Goal: Task Accomplishment & Management: Complete application form

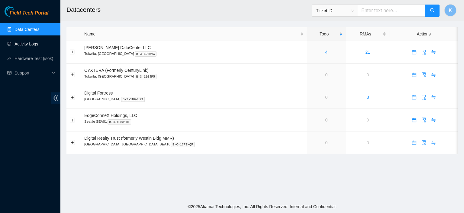
click at [28, 44] on link "Activity Logs" at bounding box center [27, 43] width 24 height 5
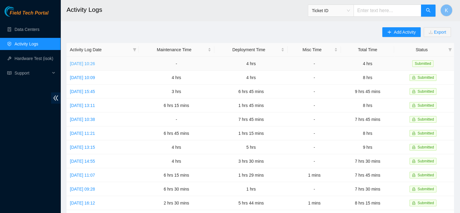
click at [94, 63] on link "Mon, 08 Sep 2025 10:26" at bounding box center [82, 63] width 25 height 5
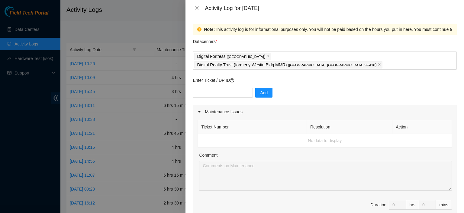
click at [248, 134] on td "No data to display" at bounding box center [325, 141] width 254 height 14
click at [264, 88] on button "Add" at bounding box center [263, 93] width 17 height 10
click at [229, 88] on input "text" at bounding box center [223, 93] width 60 height 10
type input "B-V-4SSSIN&"
click at [260, 89] on span "Add" at bounding box center [264, 92] width 8 height 7
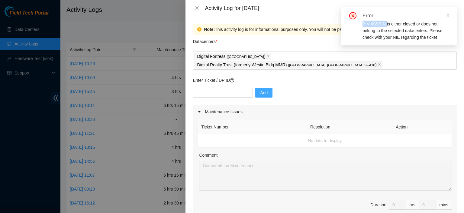
drag, startPoint x: 385, startPoint y: 24, endPoint x: 360, endPoint y: 23, distance: 25.4
click at [360, 23] on div "Error! B-V-4SSSIN is either closed or does not belong to the selected datacente…" at bounding box center [399, 26] width 102 height 28
copy div "B-V-4SSSIN"
click at [218, 88] on input "text" at bounding box center [223, 93] width 60 height 10
paste input "B-V-4SSSIN"
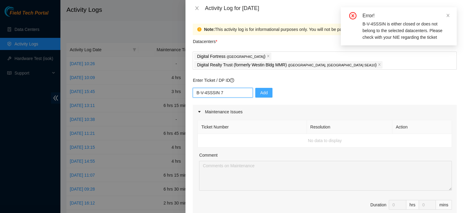
click at [219, 88] on input "B-V-4SSSIN 7" at bounding box center [223, 93] width 60 height 10
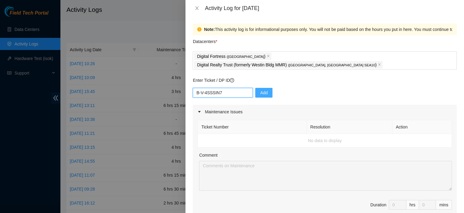
type input "B-V-4SSSIN7"
click at [260, 89] on span "Add" at bounding box center [264, 92] width 8 height 7
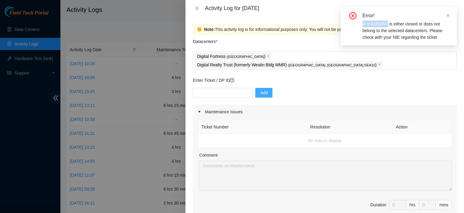
drag, startPoint x: 387, startPoint y: 25, endPoint x: 361, endPoint y: 23, distance: 26.0
click at [361, 23] on div "Error! B-V-4SSSIN7 is either closed or does not belong to the selected datacent…" at bounding box center [399, 26] width 102 height 28
copy div "B-V-4SSSIN7"
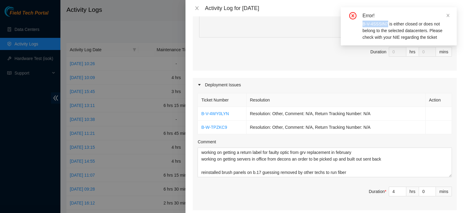
scroll to position [197, 0]
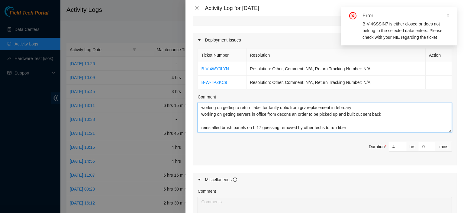
click at [300, 111] on textarea "working on getting a return label for faulty optic from grv replacement in febr…" at bounding box center [325, 117] width 255 height 30
click at [306, 117] on textarea "working on getting a return label for faulty optic from grv replacement in febr…" at bounding box center [325, 117] width 255 height 30
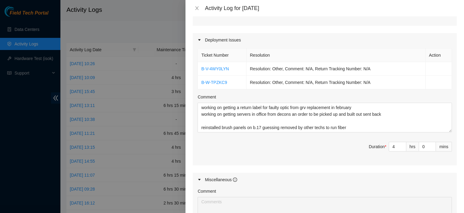
click at [392, 123] on div "Ticket Number Resolution Action B-V-4WY0LYN Resolution: Other, Comment: N/A, Re…" at bounding box center [325, 106] width 264 height 118
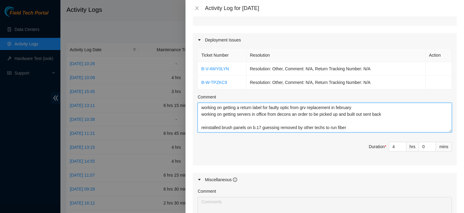
click at [379, 121] on textarea "working on getting a return label for faulty optic from grv replacement in febr…" at bounding box center [325, 117] width 255 height 30
click at [357, 120] on textarea "working on getting a return label for faulty optic from grv replacement in febr…" at bounding box center [325, 117] width 255 height 30
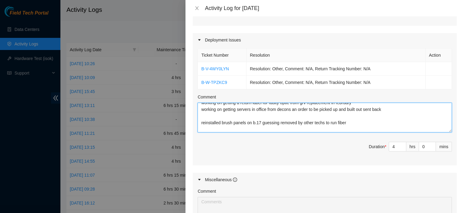
scroll to position [11, 0]
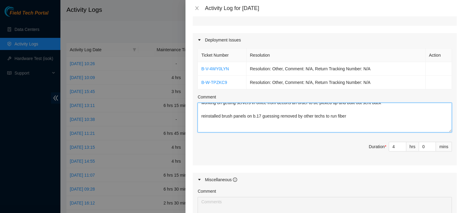
paste textarea "B-V-4SSSIN7"
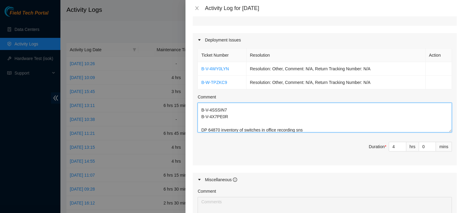
scroll to position [47, 0]
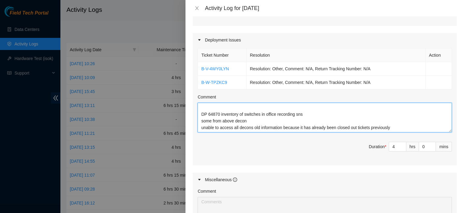
drag, startPoint x: 231, startPoint y: 120, endPoint x: 233, endPoint y: 110, distance: 10.5
click at [199, 120] on textarea "working on getting a return label for faulty optic from grv replacement in febr…" at bounding box center [325, 117] width 255 height 30
type textarea "working on getting a return label for faulty optic from grv replacement in febr…"
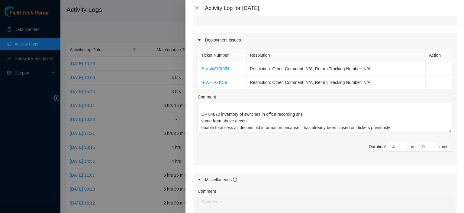
click at [265, 123] on div "Ticket Number Resolution Action B-V-4WY0LYN Resolution: Other, Comment: N/A, Re…" at bounding box center [325, 106] width 264 height 118
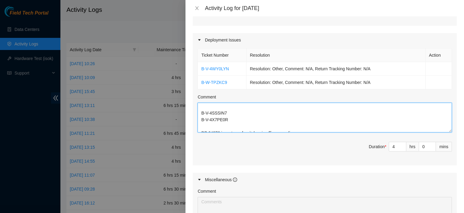
scroll to position [22, 0]
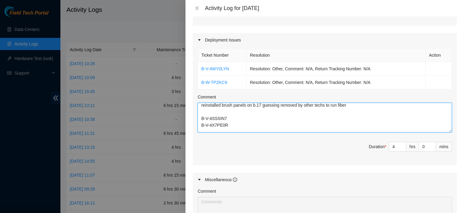
drag, startPoint x: 235, startPoint y: 115, endPoint x: 189, endPoint y: 115, distance: 45.3
click at [189, 115] on div "Note: This activity log is for informational purposes only. You will not be pai…" at bounding box center [325, 114] width 279 height 196
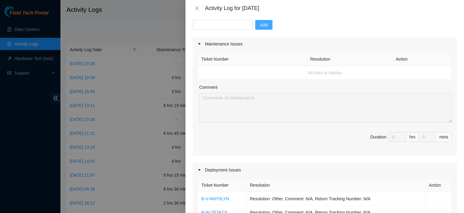
scroll to position [67, 0]
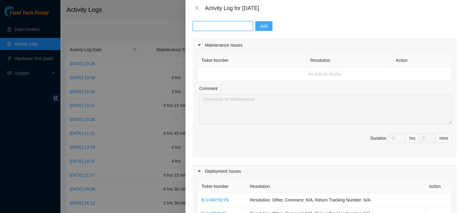
click at [232, 21] on input "text" at bounding box center [223, 26] width 60 height 10
paste input "B-V-4X7PE0R"
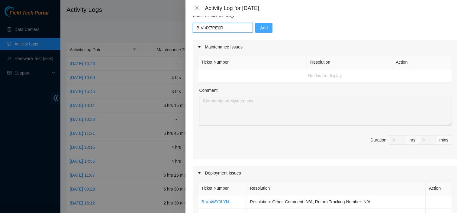
type input "B-V-4X7PE0R"
click at [260, 24] on span "Add" at bounding box center [264, 27] width 8 height 7
drag, startPoint x: 455, startPoint y: 178, endPoint x: 430, endPoint y: 188, distance: 26.6
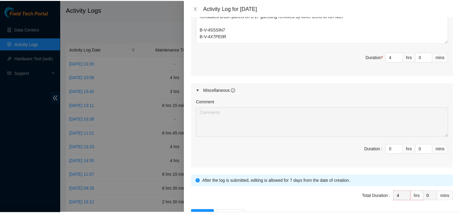
scroll to position [297, 0]
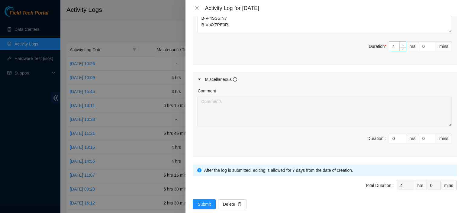
click at [401, 43] on span "up" at bounding box center [403, 45] width 4 height 4
type input "5"
click at [401, 43] on span "up" at bounding box center [403, 45] width 4 height 4
type input "6"
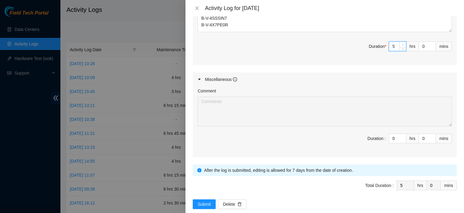
type input "6"
type input "7"
click at [401, 43] on span "up" at bounding box center [403, 45] width 4 height 4
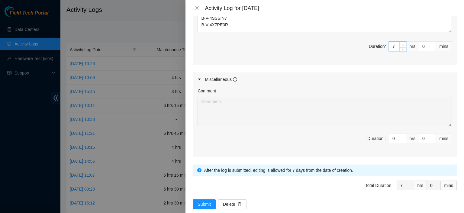
type input "8"
type input "1"
click at [429, 42] on span "Increase Value" at bounding box center [432, 44] width 7 height 5
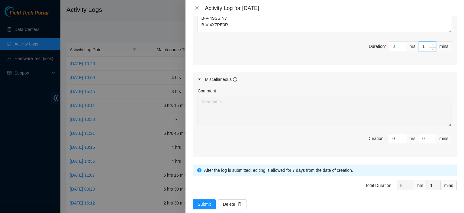
click at [429, 42] on span "Increase Value" at bounding box center [432, 44] width 7 height 5
type input "2"
click at [429, 42] on span "Increase Value" at bounding box center [432, 44] width 7 height 5
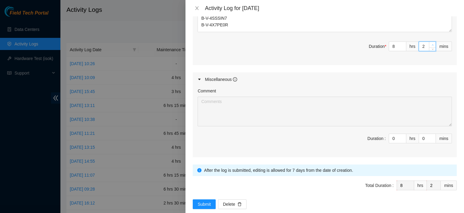
type input "4"
type input "9"
click at [401, 43] on span "up" at bounding box center [403, 45] width 4 height 4
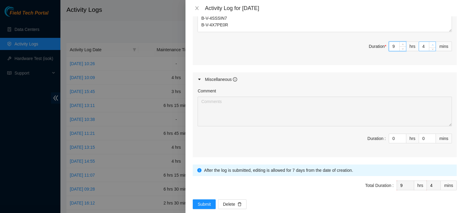
click at [432, 44] on icon "up" at bounding box center [433, 45] width 2 height 2
type input "5"
click at [432, 44] on icon "up" at bounding box center [433, 45] width 2 height 2
type input "6"
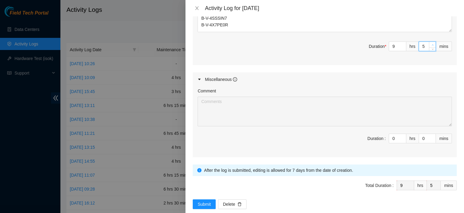
type input "6"
click at [432, 44] on icon "up" at bounding box center [433, 45] width 2 height 2
type input "7"
type input "8"
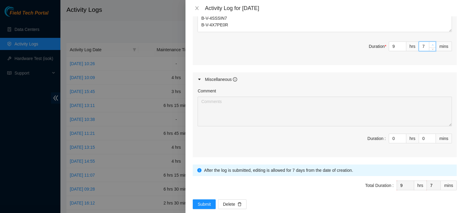
type input "8"
click at [432, 44] on icon "up" at bounding box center [433, 45] width 2 height 2
type input "9"
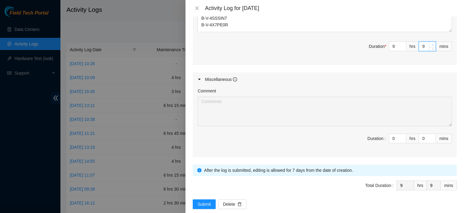
click at [432, 44] on icon "up" at bounding box center [433, 45] width 2 height 2
type input "10"
click at [432, 44] on icon "up" at bounding box center [433, 45] width 2 height 2
type input "11"
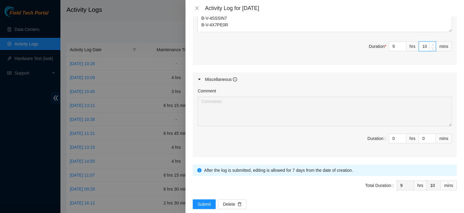
type input "11"
click at [432, 44] on icon "up" at bounding box center [433, 45] width 2 height 2
type input "12"
click at [432, 44] on icon "up" at bounding box center [433, 45] width 2 height 2
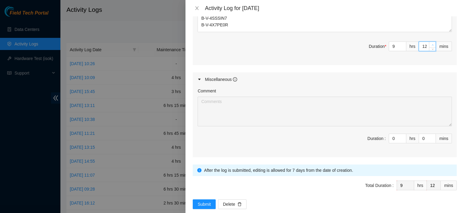
type input "13"
click at [432, 44] on icon "up" at bounding box center [433, 45] width 2 height 2
type input "14"
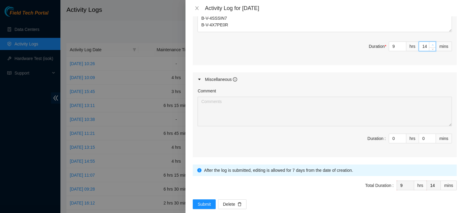
click at [432, 44] on icon "up" at bounding box center [433, 45] width 2 height 2
type input "16"
click at [432, 44] on icon "up" at bounding box center [433, 45] width 2 height 2
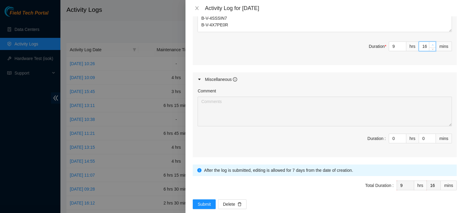
type input "17"
click at [432, 44] on icon "up" at bounding box center [433, 45] width 2 height 2
type input "18"
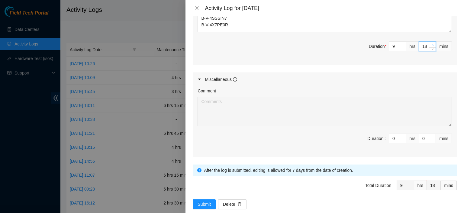
click at [432, 44] on icon "up" at bounding box center [433, 45] width 2 height 2
type input "19"
click at [432, 48] on icon "down" at bounding box center [433, 48] width 2 height 1
type input "18"
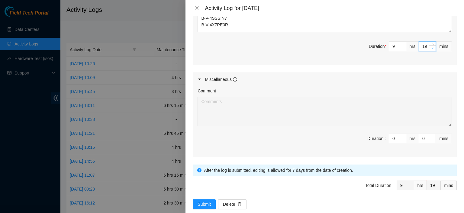
type input "18"
click at [432, 48] on icon "down" at bounding box center [433, 48] width 2 height 1
type input "17"
click at [432, 48] on icon "down" at bounding box center [433, 48] width 2 height 1
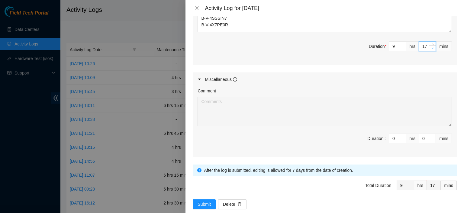
type input "16"
click at [431, 47] on span "down" at bounding box center [433, 49] width 4 height 4
type input "15"
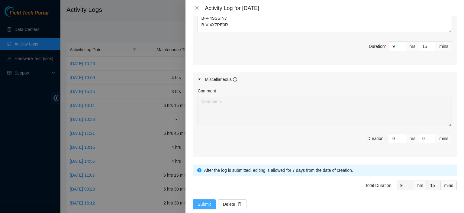
click at [204, 200] on span "Submit" at bounding box center [204, 203] width 13 height 7
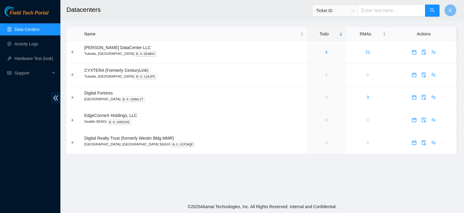
click at [206, 169] on main "Datacenters Ticket ID K Name Todo RMAs Actions [PERSON_NAME] DataCenter LLC [GE…" at bounding box center [262, 100] width 404 height 200
click at [24, 45] on link "Activity Logs" at bounding box center [27, 43] width 24 height 5
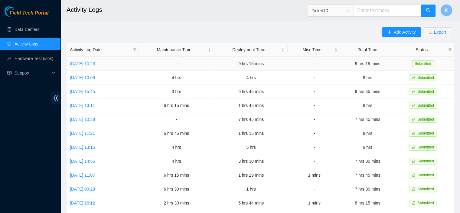
click at [95, 61] on link "Mon, 08 Sep 2025 10:26" at bounding box center [82, 63] width 25 height 5
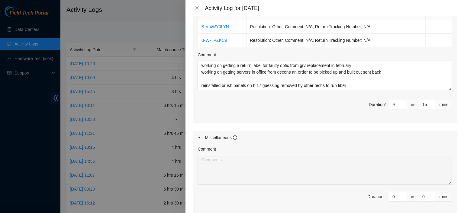
scroll to position [242, 0]
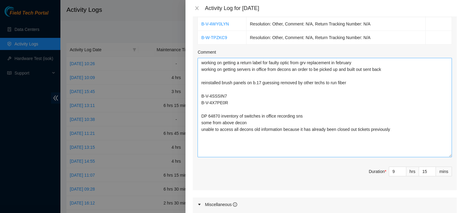
drag, startPoint x: 444, startPoint y: 75, endPoint x: 441, endPoint y: 145, distance: 69.9
click at [441, 145] on textarea "working on getting a return label for faulty optic from grv replacement in febr…" at bounding box center [325, 107] width 255 height 99
click at [419, 127] on textarea "working on getting a return label for faulty optic from grv replacement in febr…" at bounding box center [325, 107] width 255 height 99
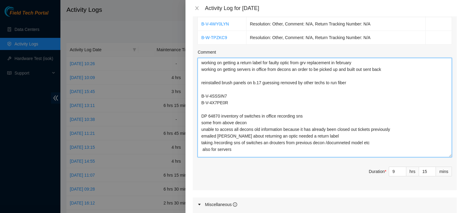
paste textarea "CT-4210802-00065 CT-4210802-00063 CT-4210802-00088 CT-4210802-00090 CT-4210802-…"
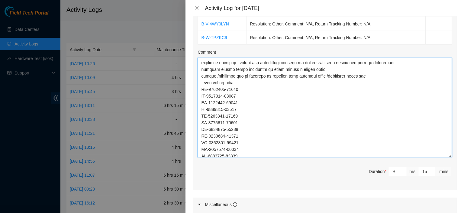
scroll to position [47, 0]
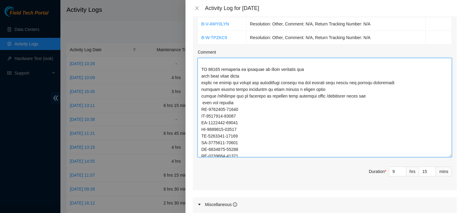
click at [231, 94] on textarea "Comment" at bounding box center [325, 107] width 255 height 99
type textarea "working on getting a return label for faulty optic from grv replacement in febr…"
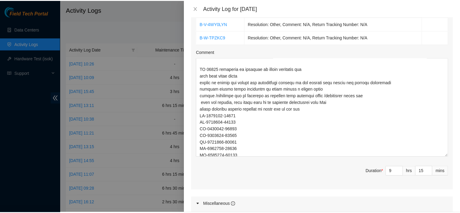
scroll to position [367, 0]
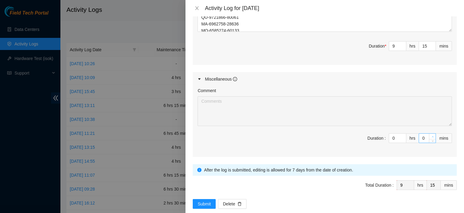
click at [429, 133] on span "Increase Value" at bounding box center [432, 135] width 7 height 5
type input "1"
type input "16"
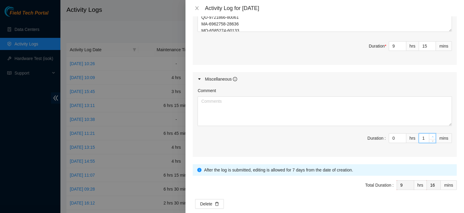
click at [429, 133] on span "Increase Value" at bounding box center [432, 135] width 7 height 5
type input "2"
type input "17"
click at [429, 133] on span "Increase Value" at bounding box center [432, 135] width 7 height 5
type input "3"
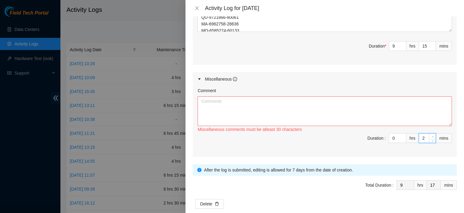
type input "18"
click at [429, 133] on span "Increase Value" at bounding box center [432, 135] width 7 height 5
type input "4"
type input "19"
type input "5"
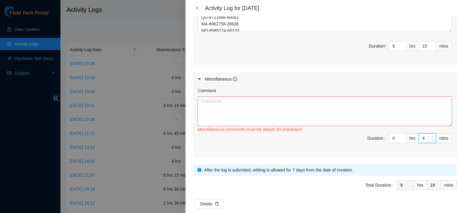
type input "20"
click at [429, 133] on span "Increase Value" at bounding box center [432, 135] width 7 height 5
type input "6"
type input "21"
click at [429, 133] on span "Increase Value" at bounding box center [432, 135] width 7 height 5
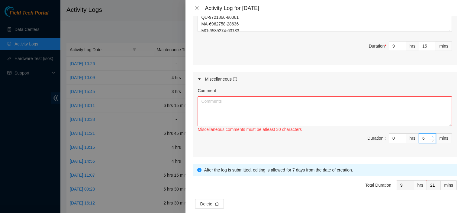
click at [429, 133] on span "Increase Value" at bounding box center [432, 135] width 7 height 5
type input "7"
type input "22"
type input "8"
type input "23"
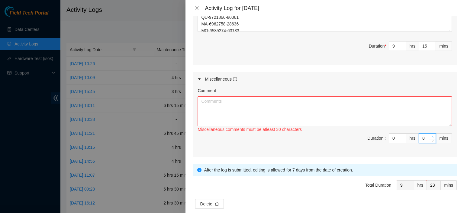
click at [429, 133] on span "Increase Value" at bounding box center [432, 135] width 7 height 5
type input "9"
type input "24"
click at [429, 133] on span "Increase Value" at bounding box center [432, 135] width 7 height 5
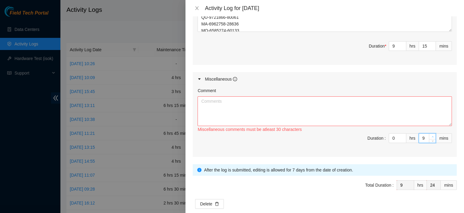
type input "10"
type input "25"
click at [429, 133] on span "Increase Value" at bounding box center [432, 135] width 7 height 5
type input "11"
type input "26"
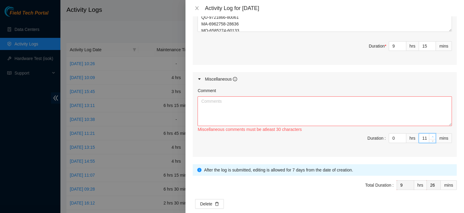
click at [429, 133] on span "Increase Value" at bounding box center [432, 135] width 7 height 5
type input "12"
type input "27"
click at [429, 133] on span "Increase Value" at bounding box center [432, 135] width 7 height 5
type input "13"
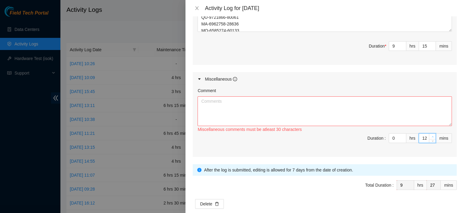
type input "28"
type input "14"
type input "29"
click at [429, 133] on span "Increase Value" at bounding box center [432, 135] width 7 height 5
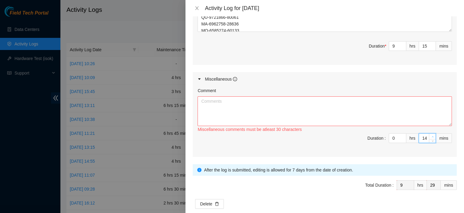
type input "15"
type input "30"
click at [409, 97] on textarea "Comment" at bounding box center [325, 111] width 255 height 30
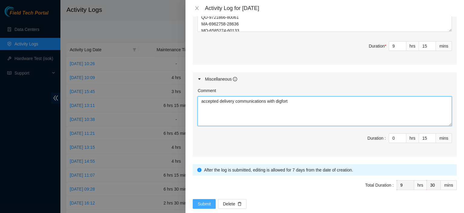
type textarea "accepted delivery communications with digfort"
click at [203, 200] on span "Submit" at bounding box center [204, 203] width 13 height 7
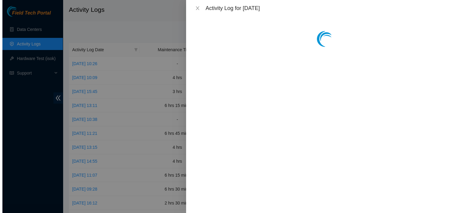
scroll to position [0, 0]
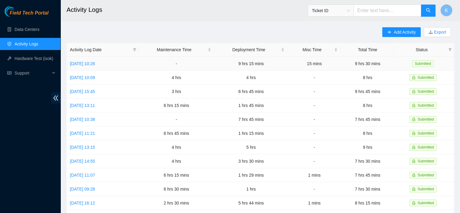
click at [81, 66] on td "Mon, 08 Sep 2025 10:26" at bounding box center [103, 64] width 72 height 14
drag, startPoint x: 135, startPoint y: 83, endPoint x: 208, endPoint y: 90, distance: 72.9
click at [208, 90] on tbody "Mon, 08 Sep 2025 10:26 - 9 hrs 15 mins 15 mins 9 hrs 30 mins Submitted Wed, 27 …" at bounding box center [260, 196] width 387 height 278
click at [168, 13] on h2 "Activity Logs" at bounding box center [223, 9] width 313 height 19
click at [95, 62] on link "Mon, 08 Sep 2025 10:26" at bounding box center [82, 63] width 25 height 5
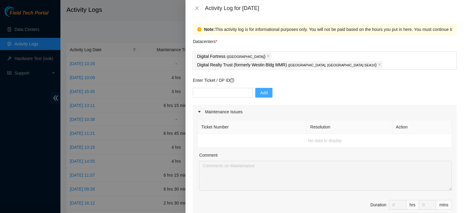
click at [264, 88] on button "Add" at bounding box center [263, 93] width 17 height 10
click at [232, 88] on input "text" at bounding box center [223, 93] width 60 height 10
paste input "B-V-4SSSiN7"
type input "B-V-4SSSiN7"
click at [264, 88] on button "Add" at bounding box center [263, 93] width 17 height 10
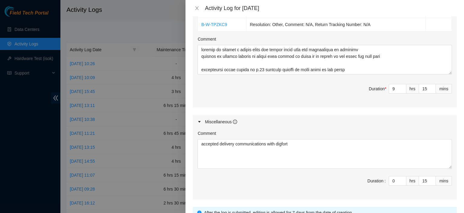
scroll to position [257, 0]
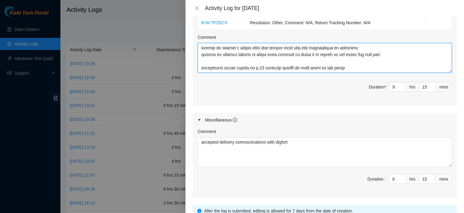
drag, startPoint x: 447, startPoint y: 63, endPoint x: 450, endPoint y: 129, distance: 66.6
click at [450, 129] on div "Maintenance Issues Ticket Number Resolution Action No data to display Comment D…" at bounding box center [325, 23] width 264 height 350
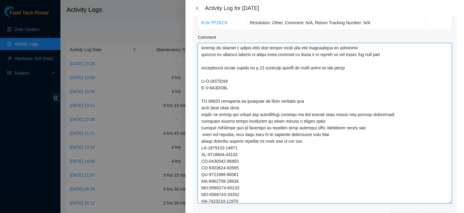
drag, startPoint x: 445, startPoint y: 61, endPoint x: 464, endPoint y: 192, distance: 132.0
click at [464, 192] on div "Note: This activity log is for informational purposes only. You will not be pai…" at bounding box center [325, 114] width 279 height 196
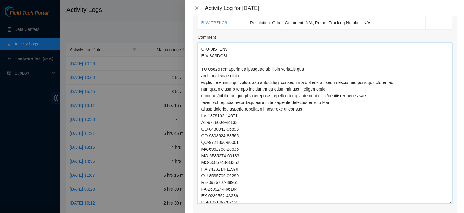
scroll to position [33, 0]
click at [325, 100] on textarea "Comment" at bounding box center [325, 123] width 255 height 160
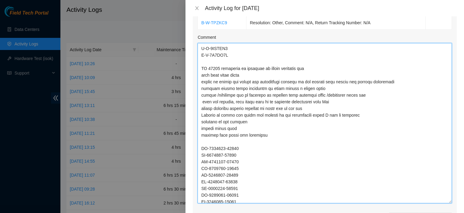
type textarea "working on getting a return label for faulty optic from grv replacement in febr…"
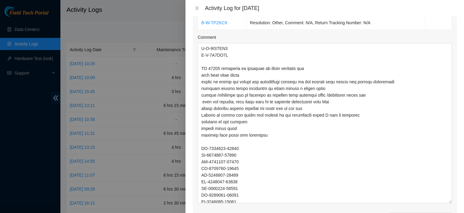
scroll to position [428, 0]
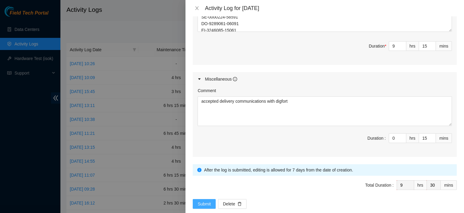
click at [204, 200] on span "Submit" at bounding box center [204, 203] width 13 height 7
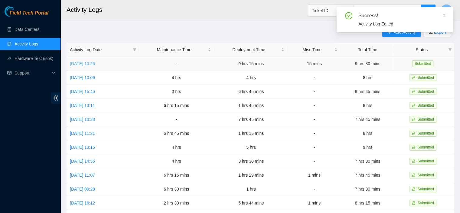
click at [85, 63] on link "Mon, 08 Sep 2025 10:26" at bounding box center [82, 63] width 25 height 5
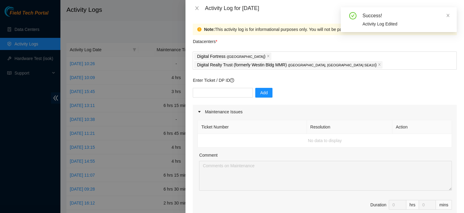
click at [318, 190] on div "Ticket Number Resolution Action No data to display Comment Duration 0 hrs 0 mins" at bounding box center [325, 171] width 264 height 105
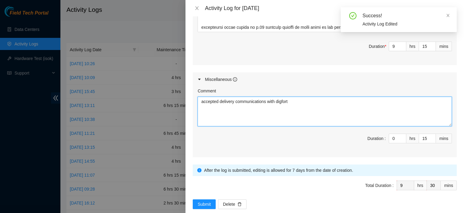
click at [318, 97] on textarea "accepted delivery communications with digfort" at bounding box center [325, 111] width 255 height 30
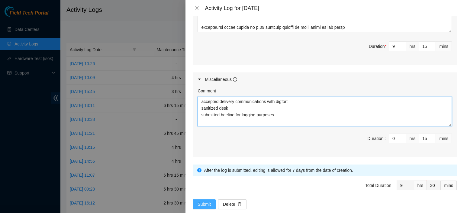
type textarea "accepted delivery communications with digfort sanitized desk submitted beeline …"
click at [204, 200] on span "Submit" at bounding box center [204, 203] width 13 height 7
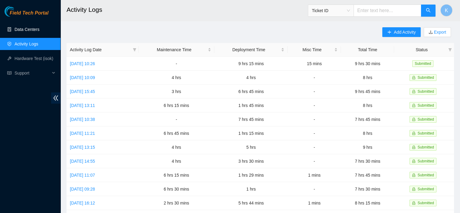
click at [31, 31] on link "Data Centers" at bounding box center [27, 29] width 25 height 5
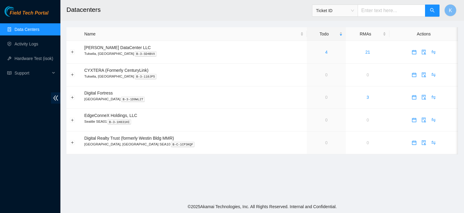
click at [187, 21] on main "Datacenters Ticket ID K Name Todo RMAs Actions Sabey DataCenter LLC Tukwila, WA…" at bounding box center [262, 100] width 404 height 200
